Goal: Task Accomplishment & Management: Use online tool/utility

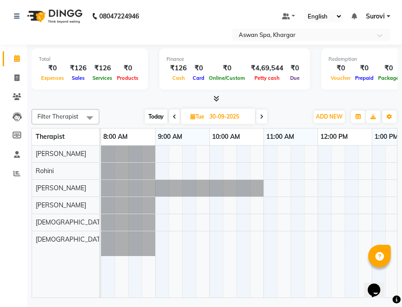
scroll to position [0, 325]
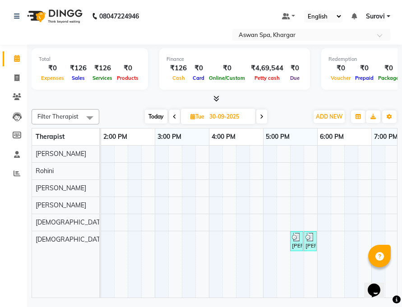
click at [203, 121] on span "[DATE]" at bounding box center [218, 116] width 74 height 15
click at [199, 114] on span "Tue" at bounding box center [197, 116] width 18 height 7
select select "9"
select select "2025"
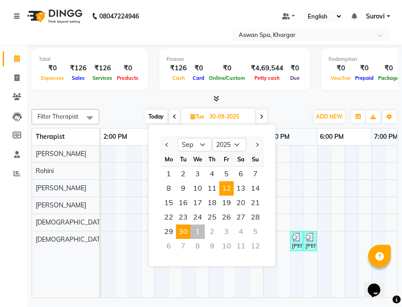
click at [231, 187] on span "12" at bounding box center [226, 188] width 14 height 14
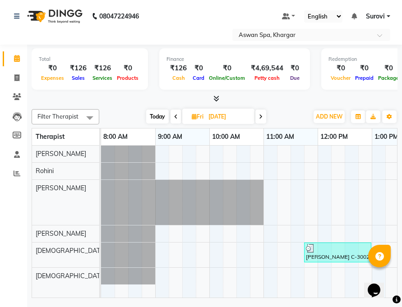
scroll to position [0, 261]
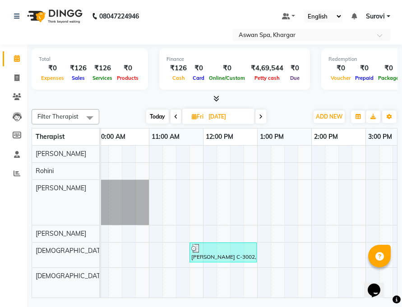
click at [176, 117] on icon at bounding box center [176, 116] width 4 height 5
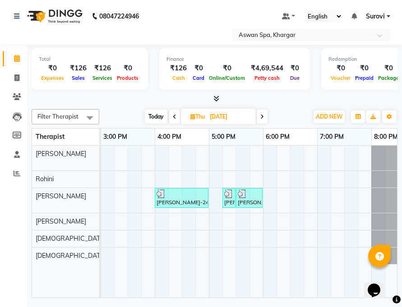
click at [176, 117] on span at bounding box center [174, 117] width 11 height 14
type input "10-09-2025"
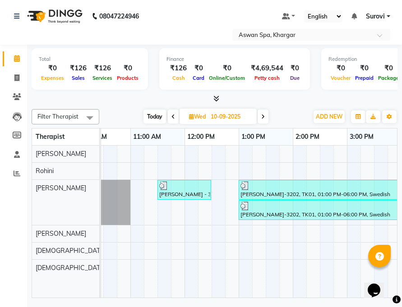
click at [187, 116] on span "Wed" at bounding box center [197, 116] width 21 height 7
select select "9"
select select "2025"
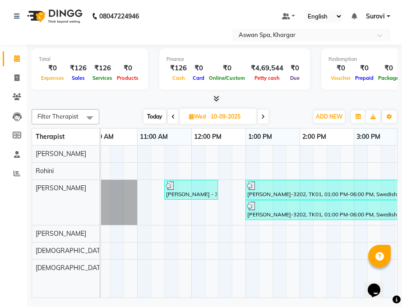
click at [261, 118] on span at bounding box center [263, 117] width 11 height 14
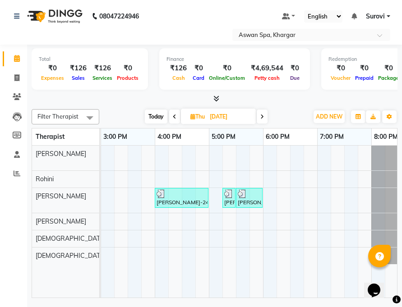
click at [263, 116] on icon at bounding box center [262, 116] width 4 height 5
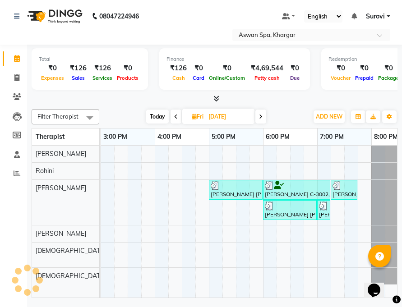
click at [263, 116] on span at bounding box center [260, 117] width 11 height 14
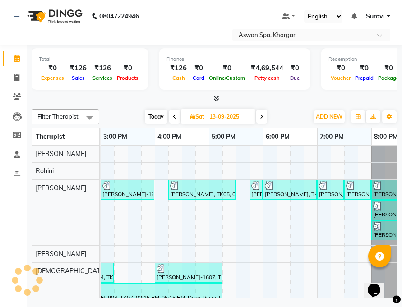
click at [263, 116] on icon at bounding box center [262, 116] width 4 height 5
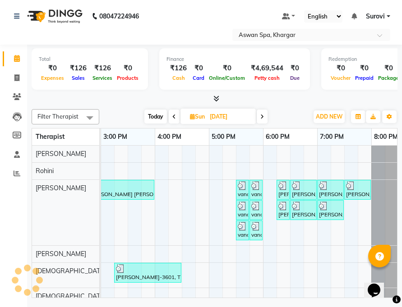
click at [263, 116] on icon at bounding box center [262, 116] width 4 height 5
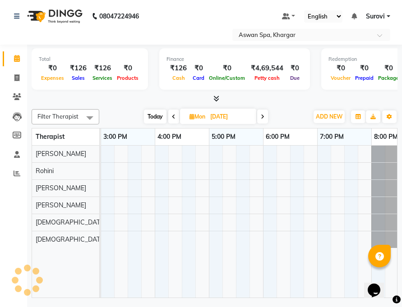
click at [263, 116] on icon at bounding box center [263, 116] width 4 height 5
click at [263, 116] on icon at bounding box center [262, 116] width 4 height 5
click at [263, 116] on icon at bounding box center [263, 116] width 4 height 5
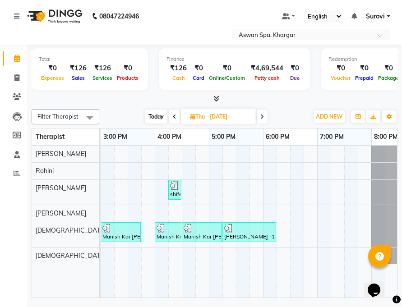
click at [263, 116] on icon at bounding box center [262, 116] width 4 height 5
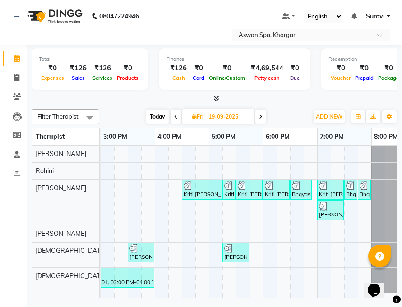
click at [263, 116] on span at bounding box center [260, 117] width 11 height 14
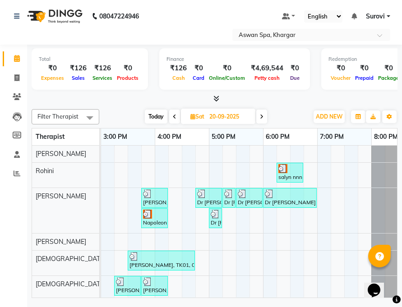
click at [263, 116] on icon at bounding box center [262, 116] width 4 height 5
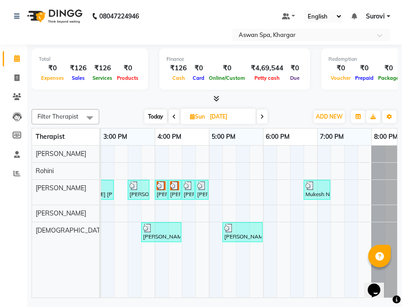
click at [263, 116] on icon at bounding box center [262, 116] width 4 height 5
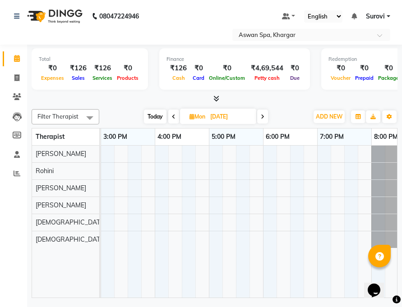
click at [263, 116] on icon at bounding box center [263, 116] width 4 height 5
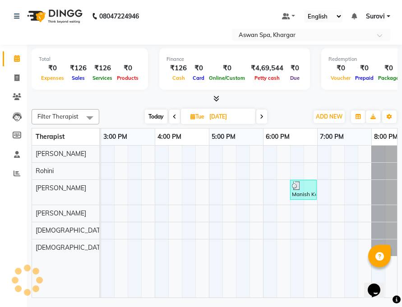
click at [263, 116] on icon at bounding box center [262, 116] width 4 height 5
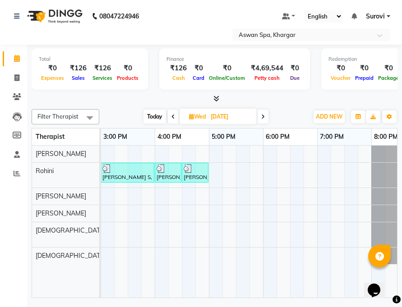
click at [262, 117] on icon at bounding box center [263, 116] width 4 height 5
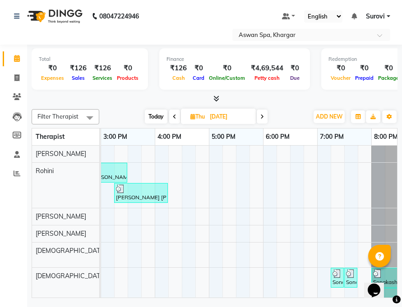
click at [262, 117] on icon at bounding box center [262, 116] width 4 height 5
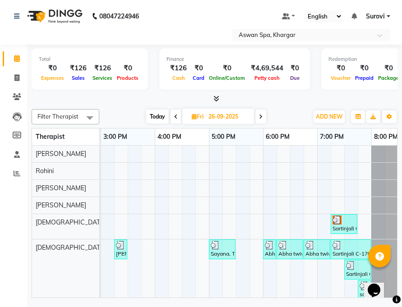
click at [178, 119] on span at bounding box center [176, 117] width 11 height 14
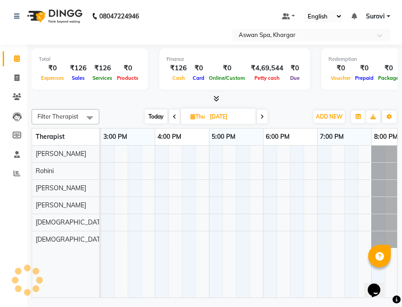
scroll to position [0, 379]
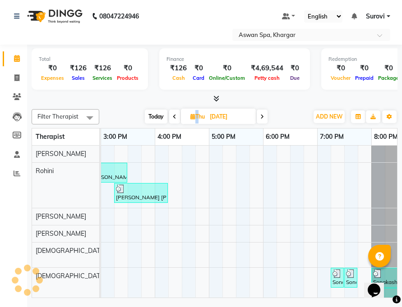
click at [178, 119] on span at bounding box center [174, 117] width 11 height 14
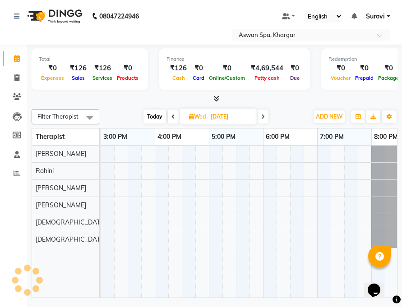
click at [178, 119] on span at bounding box center [173, 117] width 11 height 14
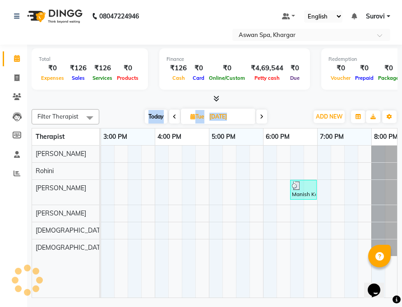
click at [178, 119] on span at bounding box center [174, 117] width 11 height 14
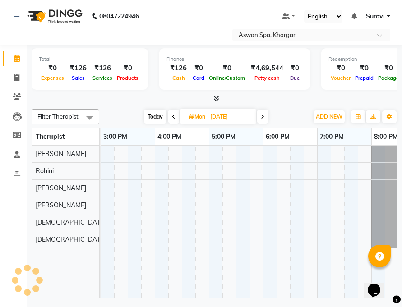
click at [178, 119] on span at bounding box center [173, 117] width 11 height 14
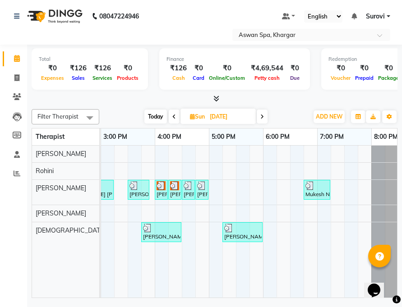
click at [178, 119] on span at bounding box center [174, 117] width 11 height 14
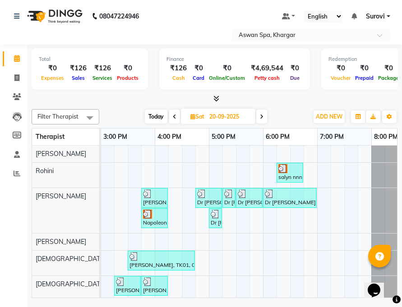
click at [178, 119] on span at bounding box center [174, 117] width 11 height 14
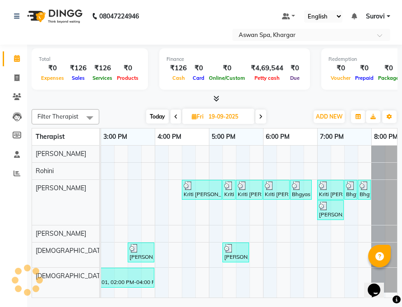
click at [178, 119] on span at bounding box center [176, 117] width 11 height 14
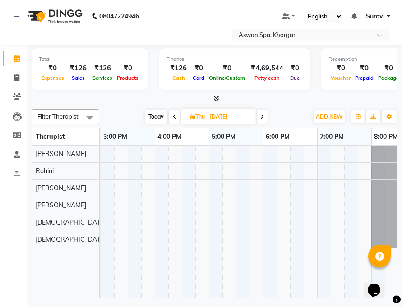
click at [178, 119] on span at bounding box center [174, 117] width 11 height 14
click at [178, 119] on span at bounding box center [173, 117] width 11 height 14
click at [178, 119] on span at bounding box center [174, 117] width 11 height 14
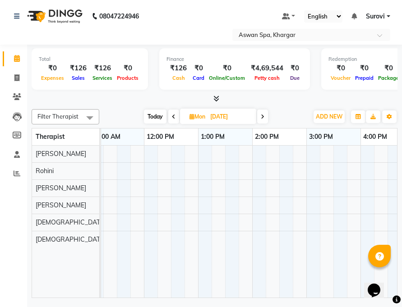
scroll to position [0, 67]
click at [263, 118] on icon at bounding box center [263, 116] width 4 height 5
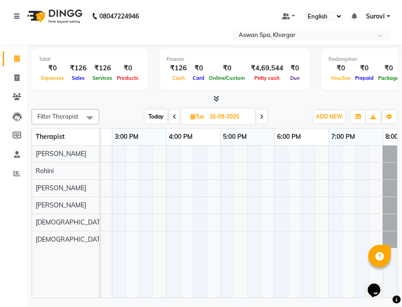
click at [261, 115] on icon at bounding box center [262, 116] width 4 height 5
type input "[DATE]"
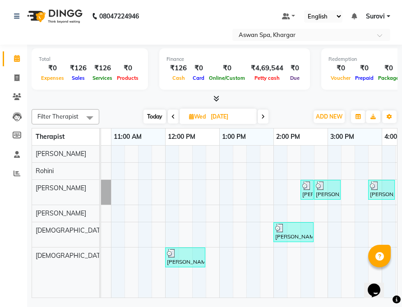
click at [176, 256] on div at bounding box center [185, 253] width 37 height 9
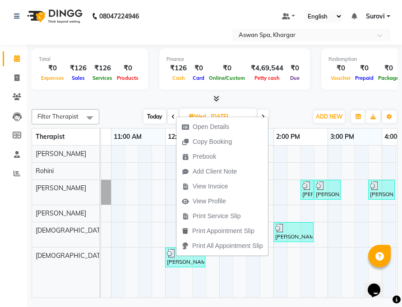
click at [168, 257] on img at bounding box center [171, 253] width 9 height 9
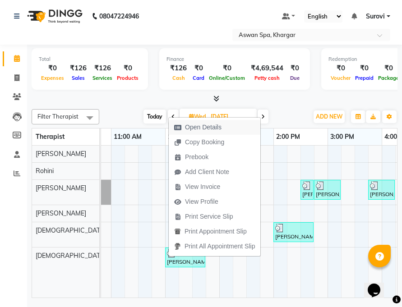
click at [214, 128] on span "Open Details" at bounding box center [203, 127] width 37 height 9
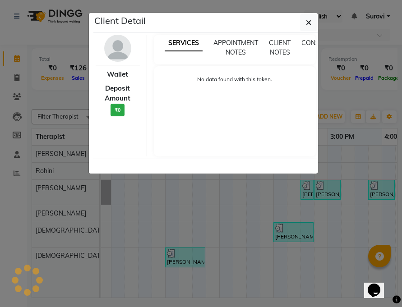
select select "3"
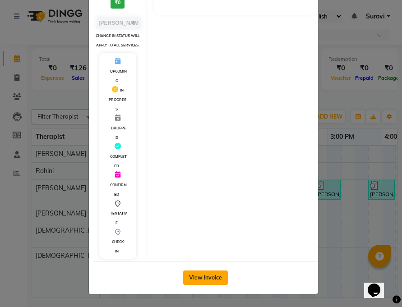
click at [214, 274] on button "View Invoice" at bounding box center [205, 278] width 45 height 14
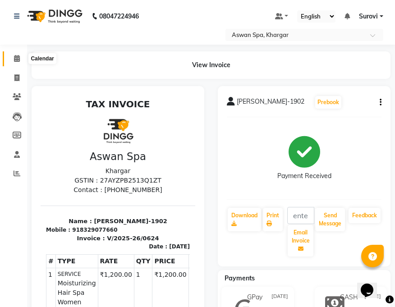
click at [20, 56] on icon at bounding box center [17, 58] width 6 height 7
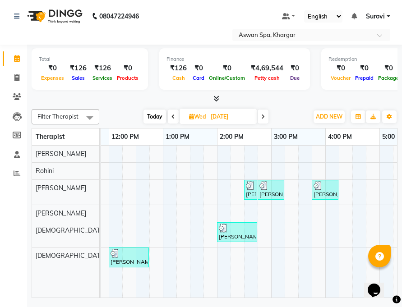
click at [222, 230] on img at bounding box center [223, 228] width 9 height 9
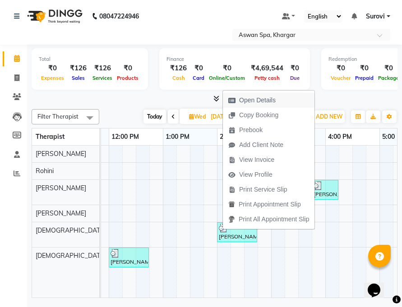
click at [256, 96] on span "Open Details" at bounding box center [257, 100] width 37 height 9
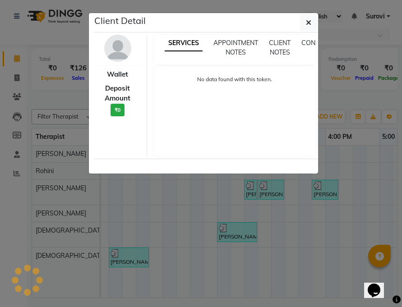
select select "3"
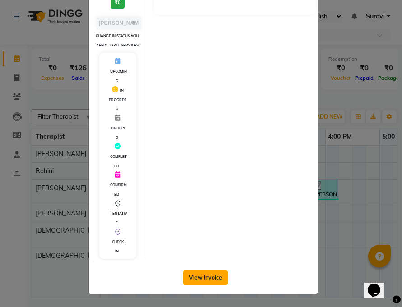
click at [200, 280] on button "View Invoice" at bounding box center [205, 278] width 45 height 14
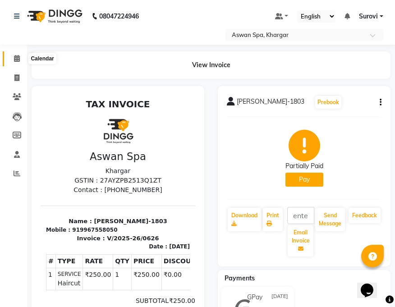
click at [14, 58] on icon at bounding box center [17, 58] width 6 height 7
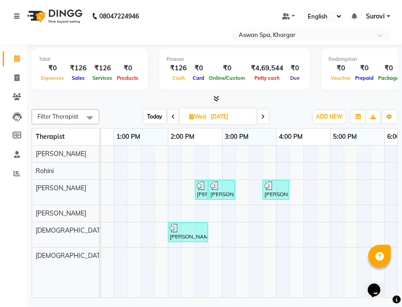
click at [200, 188] on img at bounding box center [201, 185] width 9 height 9
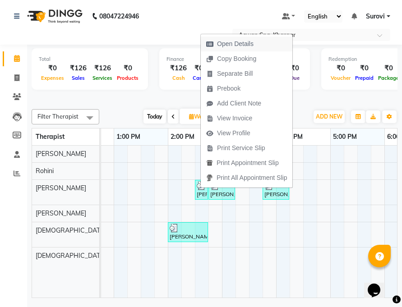
click at [239, 44] on span "Open Details" at bounding box center [235, 43] width 37 height 9
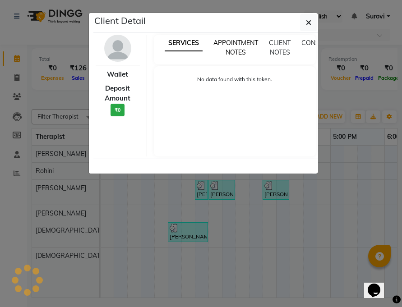
select select "3"
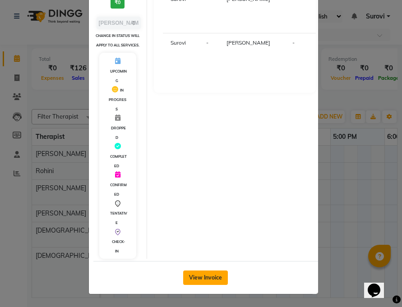
click at [210, 278] on button "View Invoice" at bounding box center [205, 278] width 45 height 14
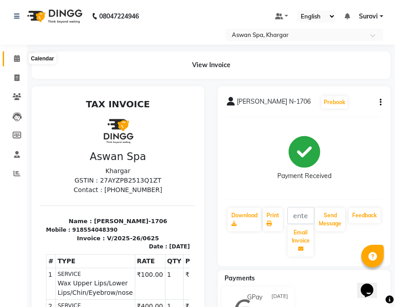
click at [13, 58] on span at bounding box center [17, 59] width 16 height 10
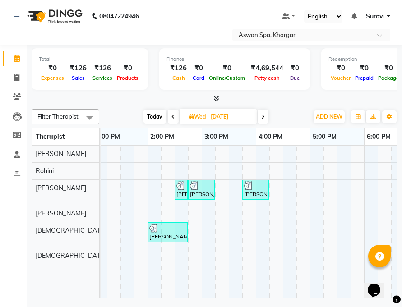
click at [250, 185] on img at bounding box center [248, 185] width 9 height 9
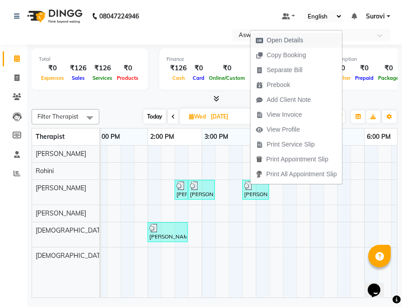
click at [282, 40] on span "Open Details" at bounding box center [285, 40] width 37 height 9
select select "3"
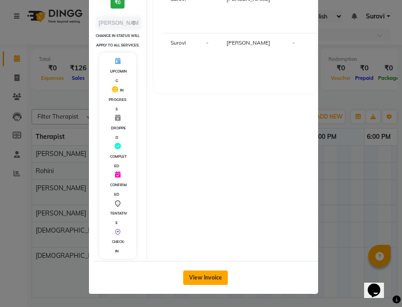
click at [220, 271] on button "View Invoice" at bounding box center [205, 278] width 45 height 14
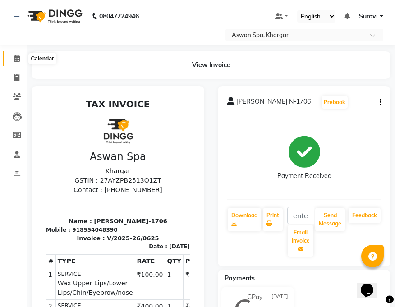
click at [20, 59] on span at bounding box center [17, 59] width 16 height 10
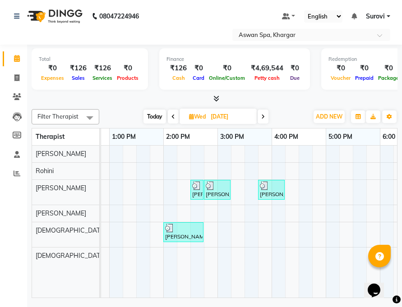
click at [262, 117] on icon at bounding box center [263, 116] width 4 height 5
type input "[DATE]"
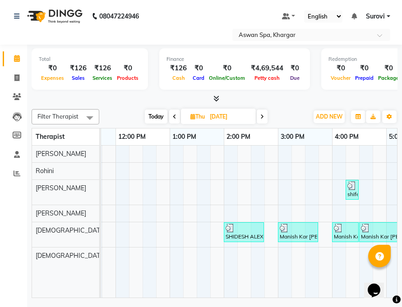
click at [351, 192] on div "shife [PERSON_NAME]-706, TK04, 04:15 PM-04:25 PM, Eyebrow" at bounding box center [352, 189] width 11 height 17
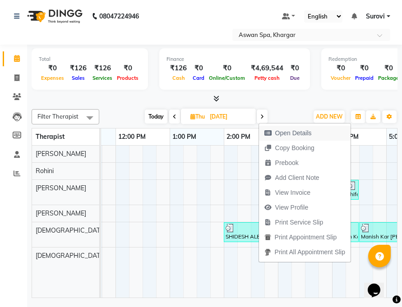
click at [315, 132] on span "Open Details" at bounding box center [288, 133] width 58 height 15
select select "3"
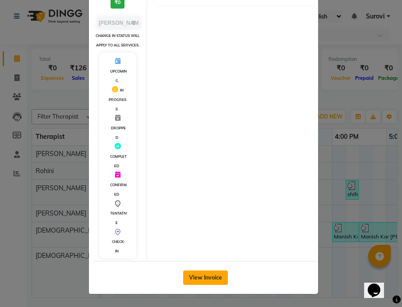
click at [205, 279] on button "View Invoice" at bounding box center [205, 278] width 45 height 14
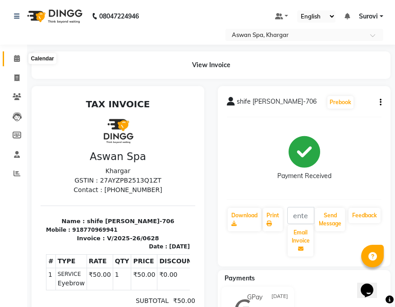
click at [15, 56] on icon at bounding box center [17, 58] width 6 height 7
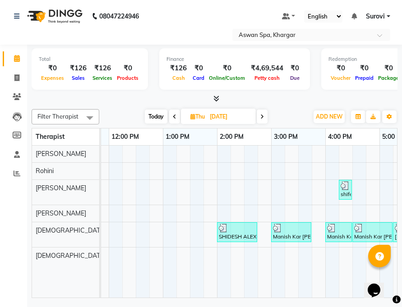
click at [223, 231] on img at bounding box center [223, 228] width 9 height 9
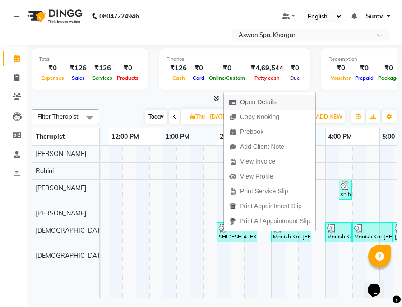
click at [265, 102] on span "Open Details" at bounding box center [258, 101] width 37 height 9
select select "3"
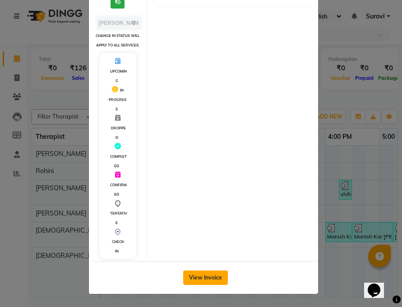
click at [206, 277] on button "View Invoice" at bounding box center [205, 278] width 45 height 14
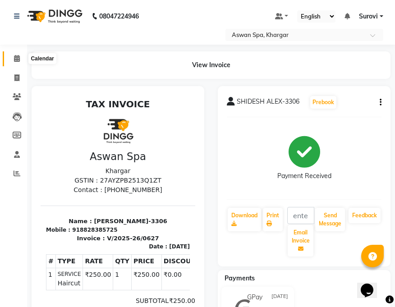
click at [17, 55] on icon at bounding box center [17, 58] width 6 height 7
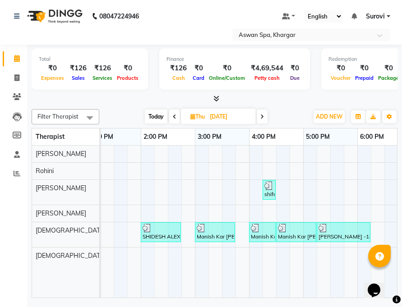
click at [252, 232] on img at bounding box center [255, 228] width 9 height 9
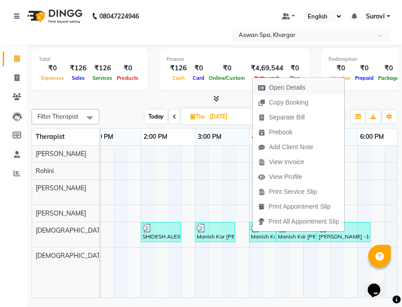
click at [290, 83] on span "Open Details" at bounding box center [282, 87] width 58 height 15
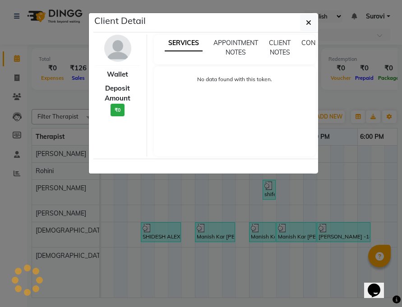
select select "3"
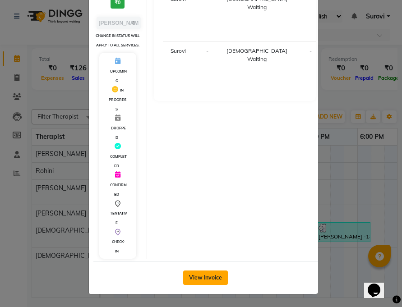
click at [209, 271] on button "View Invoice" at bounding box center [205, 278] width 45 height 14
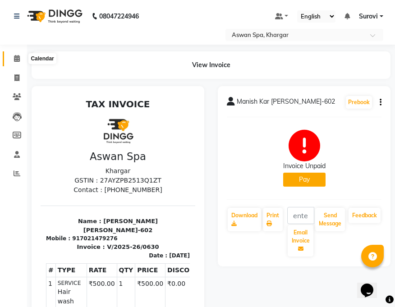
click at [21, 59] on span at bounding box center [17, 59] width 16 height 10
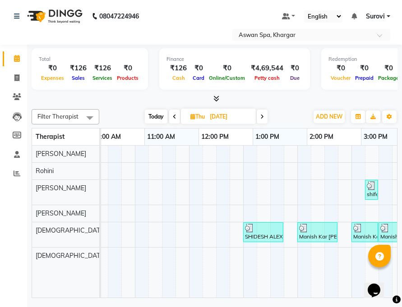
scroll to position [0, 183]
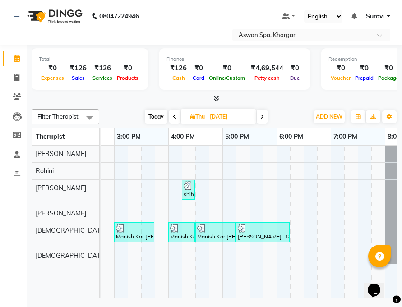
click at [262, 113] on span at bounding box center [262, 117] width 11 height 14
type input "19-09-2025"
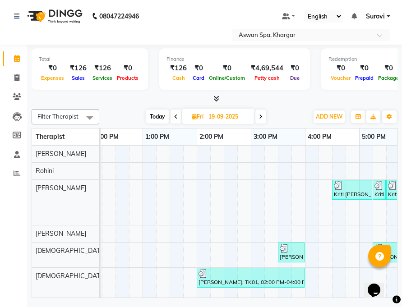
click at [206, 276] on img at bounding box center [203, 273] width 9 height 9
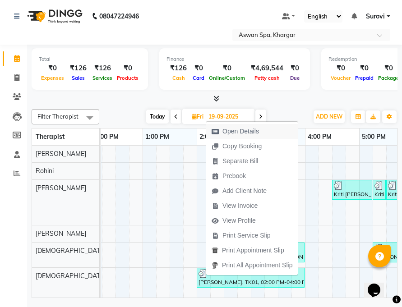
click at [264, 129] on button "Open Details" at bounding box center [252, 131] width 92 height 15
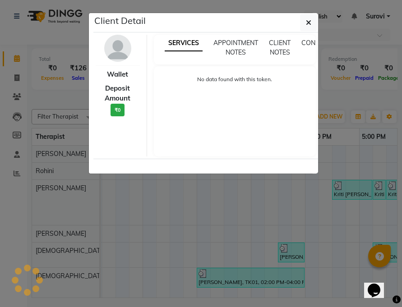
select select "3"
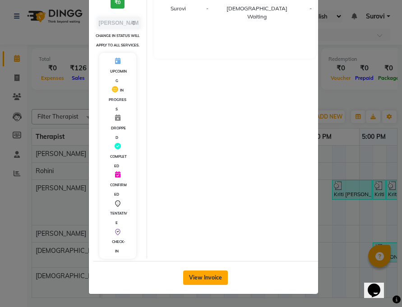
click at [202, 274] on button "View Invoice" at bounding box center [205, 278] width 45 height 14
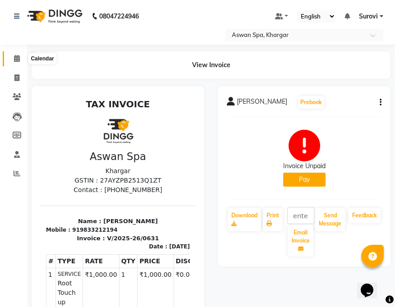
click at [17, 55] on icon at bounding box center [17, 58] width 6 height 7
